Goal: Task Accomplishment & Management: Complete application form

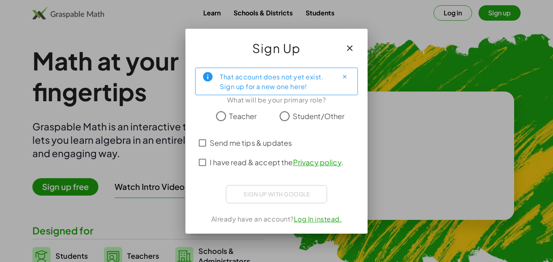
click at [234, 115] on span "Teacher" at bounding box center [243, 116] width 28 height 11
click at [317, 114] on span "Student/Other" at bounding box center [319, 116] width 52 height 11
click at [264, 153] on label "I have read & accept the Privacy policy ." at bounding box center [277, 162] width 134 height 19
click at [283, 202] on div "That account does not yet exist. Sign up for a new one here! What will be your …" at bounding box center [276, 147] width 182 height 172
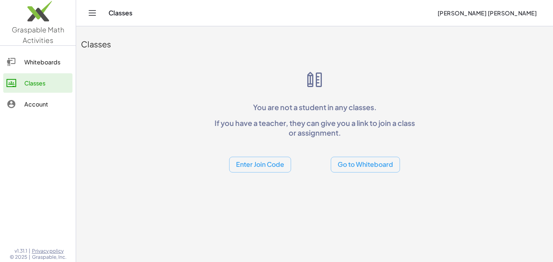
click at [299, 192] on main "Classes You are not a student in any classes. If you have a teacher, they can g…" at bounding box center [314, 131] width 477 height 262
click at [255, 165] on button "Enter Join Code" at bounding box center [260, 165] width 62 height 16
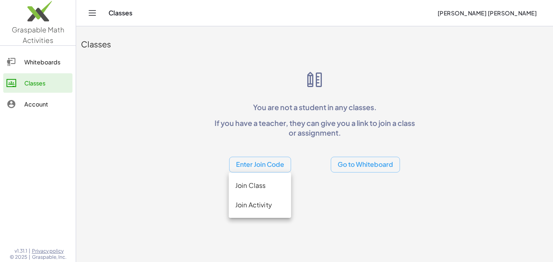
click at [266, 191] on div "Join Class" at bounding box center [260, 185] width 62 height 19
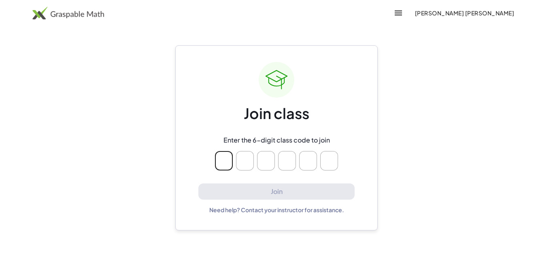
type input "*"
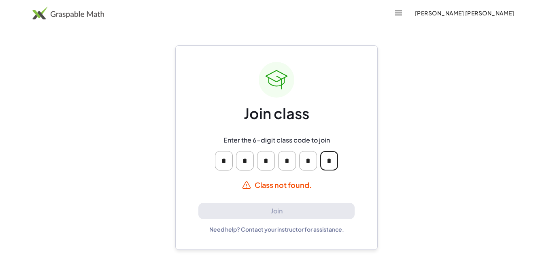
type input "*"
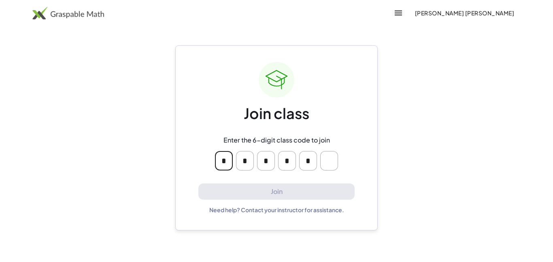
type input "*"
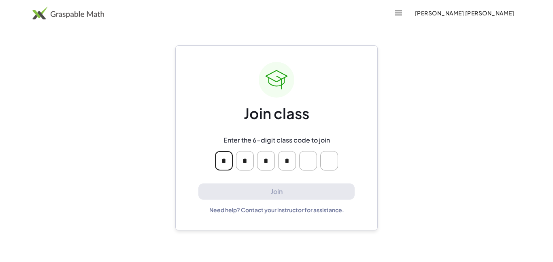
type input "*"
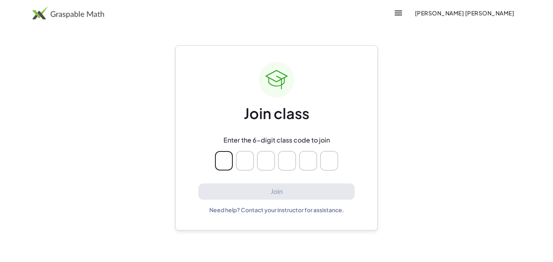
type input "*"
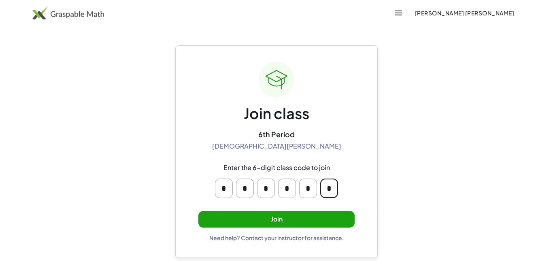
type input "*"
